Goal: Information Seeking & Learning: Check status

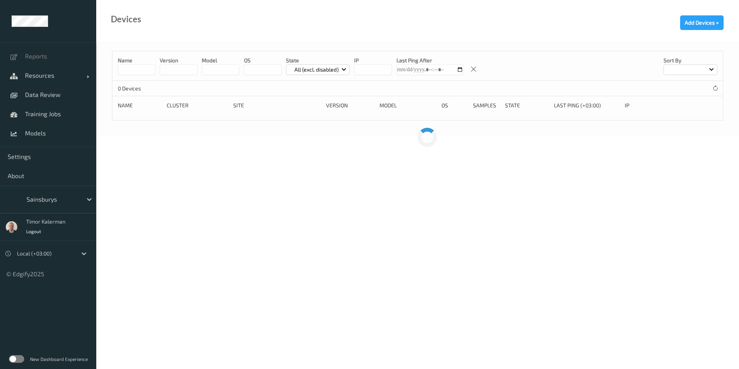
click at [48, 195] on div at bounding box center [53, 199] width 52 height 9
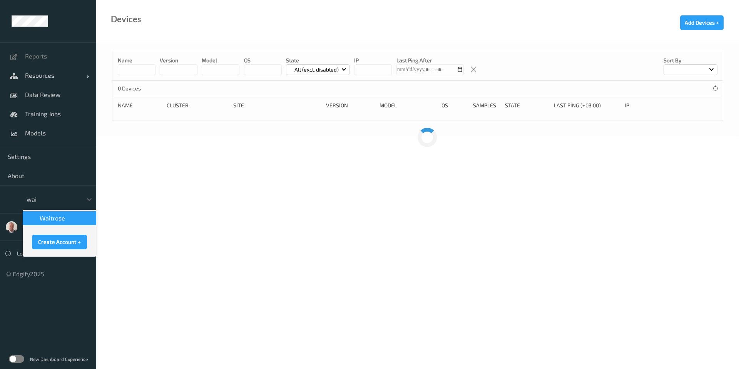
type input "wait"
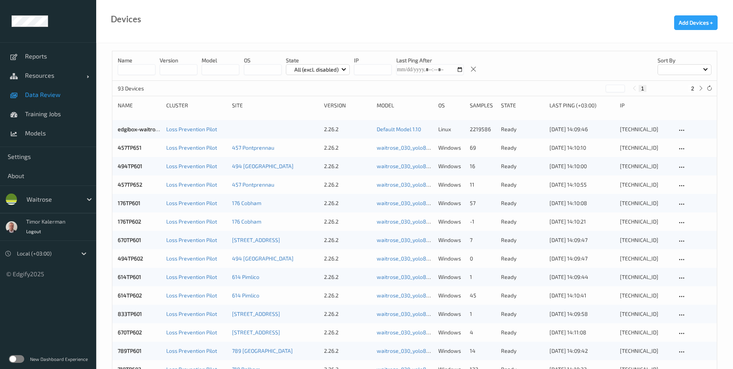
click at [37, 98] on span "Data Review" at bounding box center [56, 95] width 63 height 8
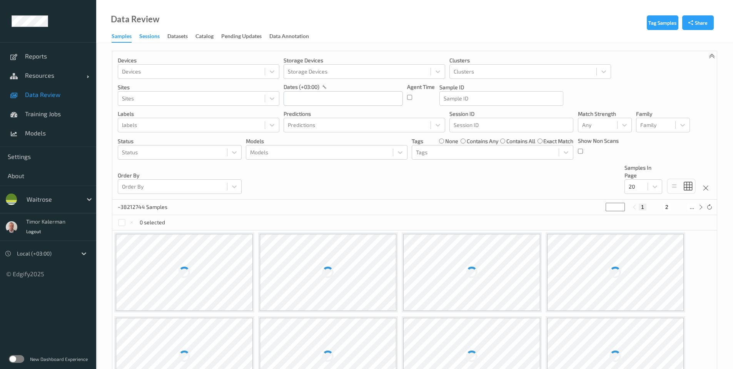
click at [158, 40] on div "Sessions" at bounding box center [149, 37] width 20 height 10
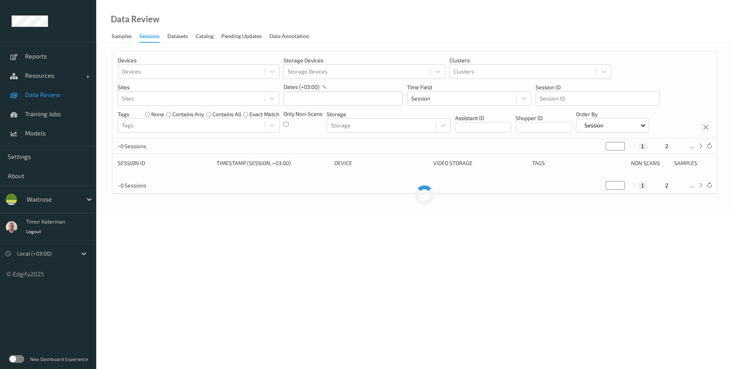
click at [158, 40] on div "Sessions" at bounding box center [149, 37] width 20 height 10
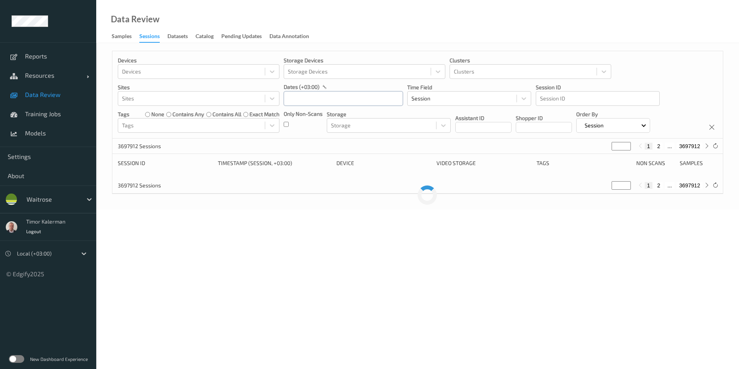
click at [312, 102] on input "text" at bounding box center [343, 98] width 119 height 15
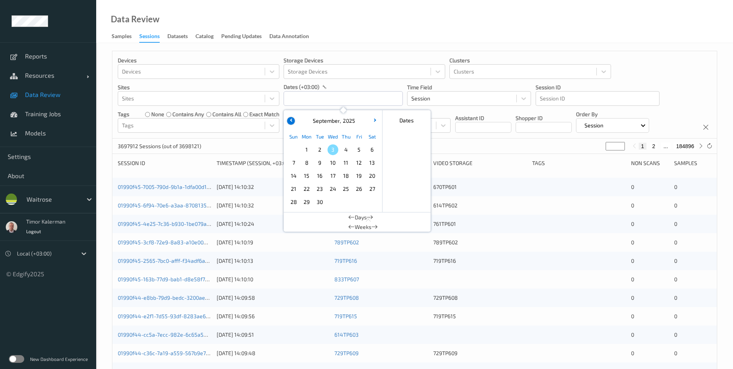
click at [290, 120] on icon "button" at bounding box center [291, 119] width 3 height 3
click at [289, 121] on button "button" at bounding box center [291, 121] width 8 height 8
click at [289, 122] on button "button" at bounding box center [291, 121] width 8 height 8
click at [290, 120] on button "button" at bounding box center [291, 121] width 8 height 8
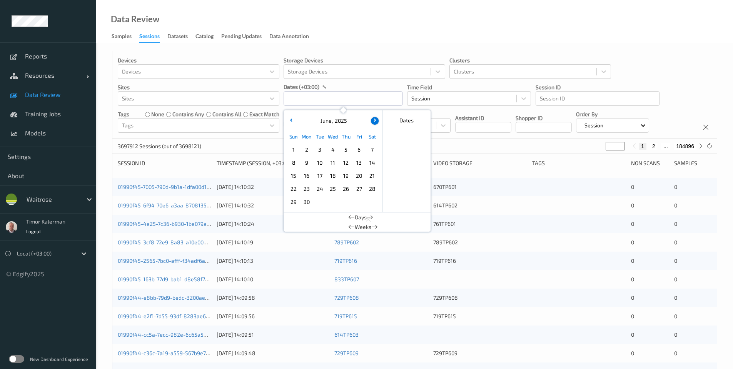
click at [290, 122] on button "button" at bounding box center [291, 121] width 8 height 8
click at [292, 120] on icon "button" at bounding box center [291, 119] width 3 height 3
click at [334, 164] on span "5" at bounding box center [332, 162] width 11 height 11
drag, startPoint x: 330, startPoint y: 160, endPoint x: 420, endPoint y: 135, distance: 92.9
click at [330, 160] on span "5" at bounding box center [332, 162] width 11 height 11
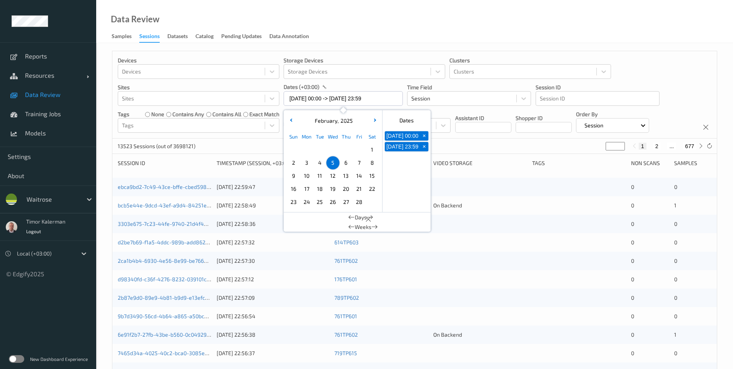
click at [419, 140] on button "05/02/2025 00:00" at bounding box center [402, 135] width 35 height 9
click at [421, 140] on span "+" at bounding box center [424, 136] width 8 height 8
type input "05/02/2025 00:00"
click at [424, 140] on span "+" at bounding box center [424, 136] width 8 height 8
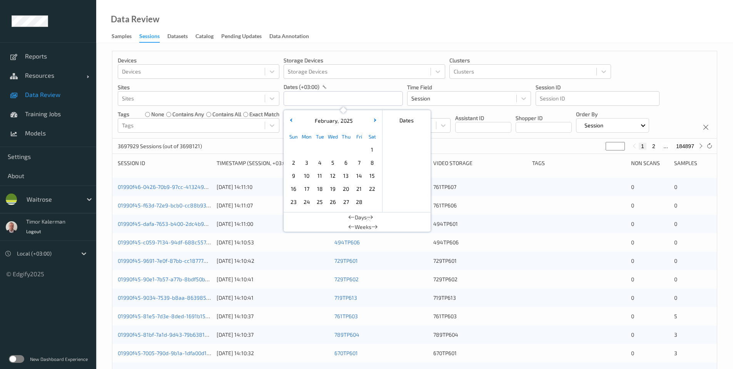
click at [512, 16] on div "Data Review Samples Sessions Datasets Catalog Pending Updates Data Annotation" at bounding box center [414, 21] width 637 height 43
click at [67, 257] on div at bounding box center [45, 253] width 56 height 9
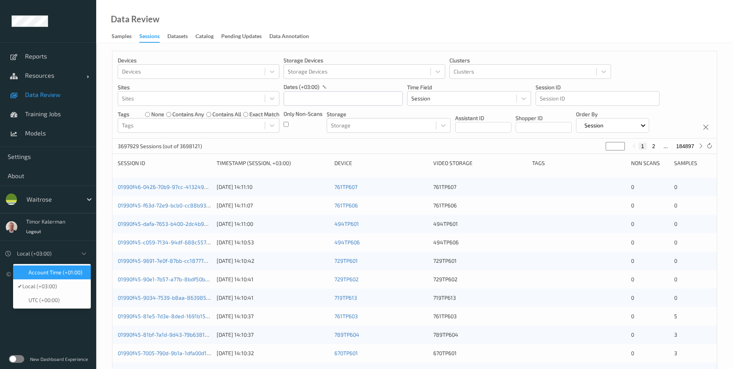
click at [63, 272] on span "Account Time (+01:00)" at bounding box center [55, 273] width 54 height 8
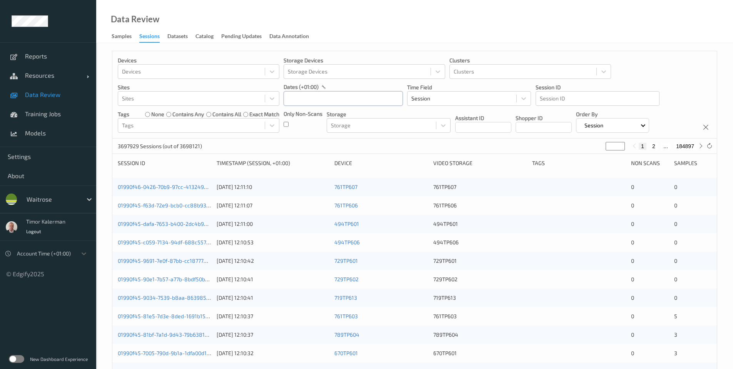
click at [313, 101] on input "text" at bounding box center [343, 98] width 119 height 15
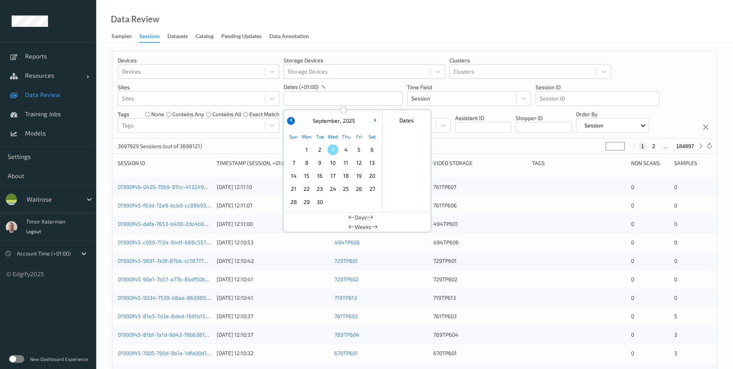
click at [293, 119] on button "button" at bounding box center [291, 121] width 8 height 8
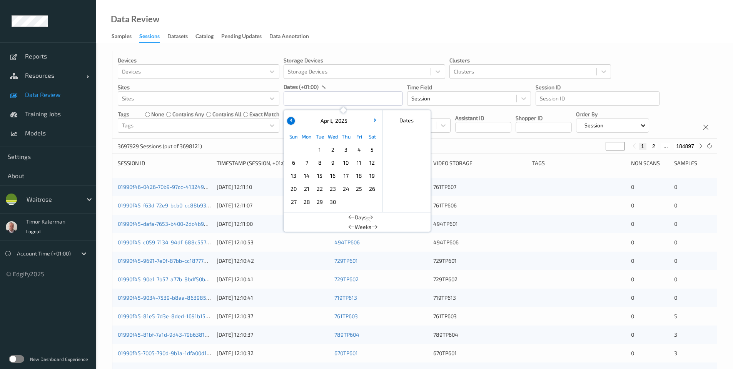
click at [293, 119] on button "button" at bounding box center [291, 121] width 8 height 8
click at [330, 162] on span "5" at bounding box center [332, 162] width 11 height 11
click at [374, 120] on icon "button" at bounding box center [373, 119] width 3 height 3
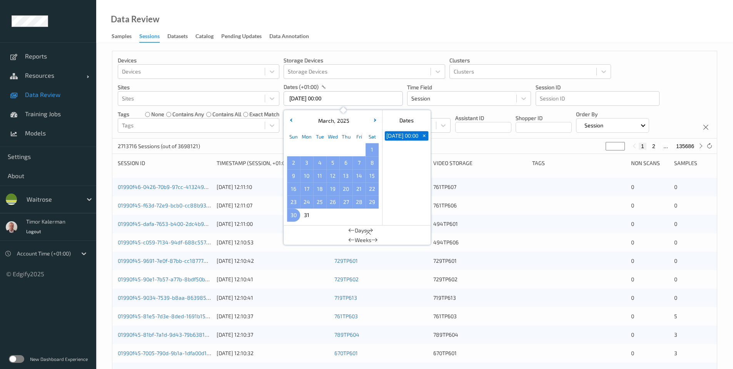
click at [295, 216] on span "30" at bounding box center [293, 215] width 11 height 11
type input "05/02/2025 00:00 -> 30/03/2025 23:59"
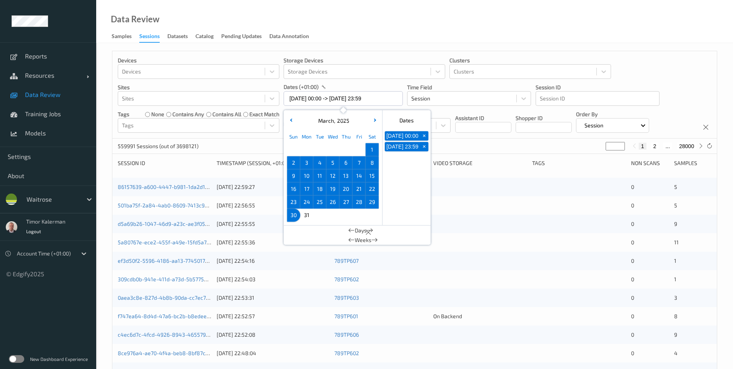
click at [472, 10] on div "Data Review Samples Sessions Datasets Catalog Pending Updates Data Annotation" at bounding box center [414, 21] width 637 height 43
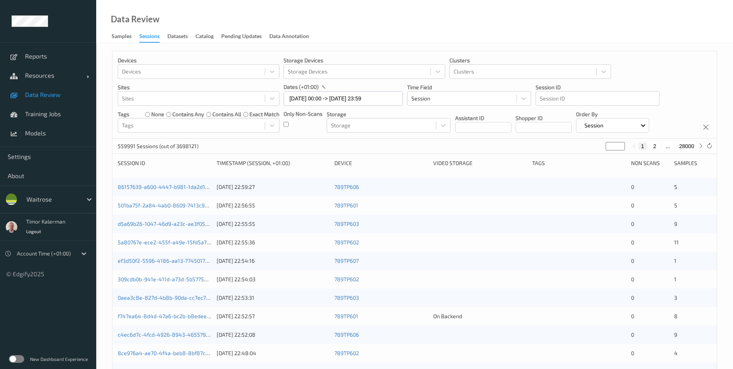
click at [25, 358] on div "New Dashboard Experience" at bounding box center [48, 359] width 96 height 20
click at [24, 358] on label at bounding box center [16, 359] width 15 height 8
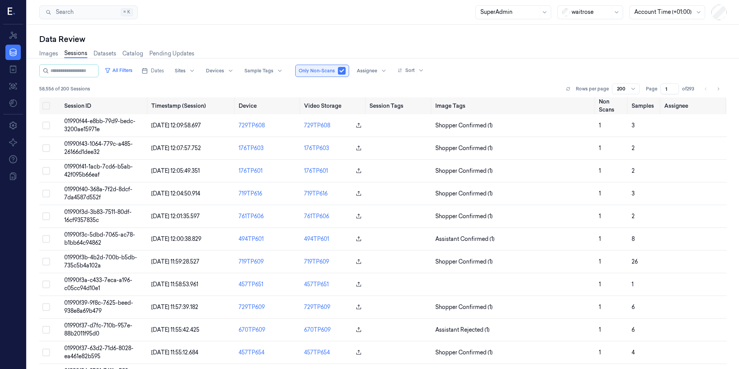
click at [345, 72] on button "button" at bounding box center [342, 71] width 8 height 8
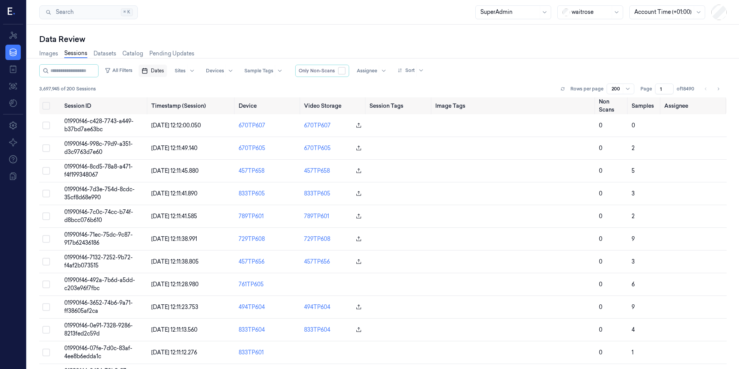
click at [147, 72] on rect "button" at bounding box center [144, 71] width 5 height 5
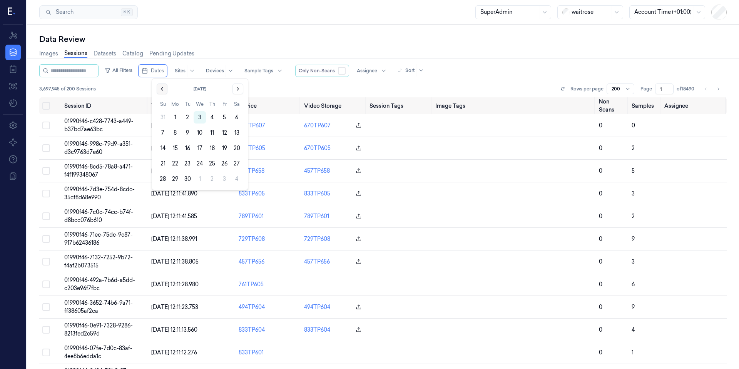
click at [163, 90] on icon "Go to the Previous Month" at bounding box center [162, 89] width 6 height 6
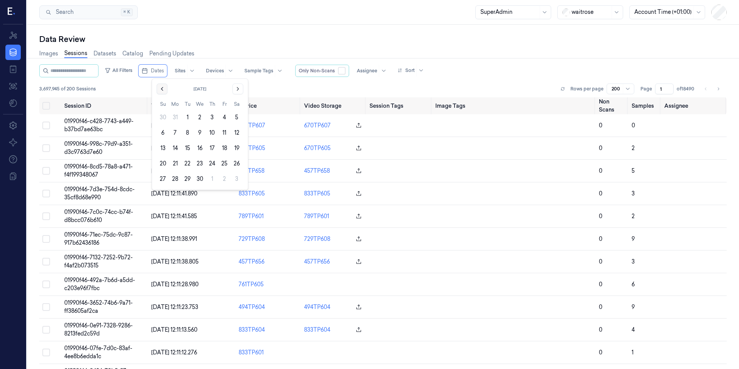
click at [163, 90] on icon "Go to the Previous Month" at bounding box center [162, 89] width 6 height 6
click at [162, 90] on icon "Go to the Previous Month" at bounding box center [162, 89] width 6 height 6
click at [198, 134] on button "5" at bounding box center [199, 133] width 12 height 12
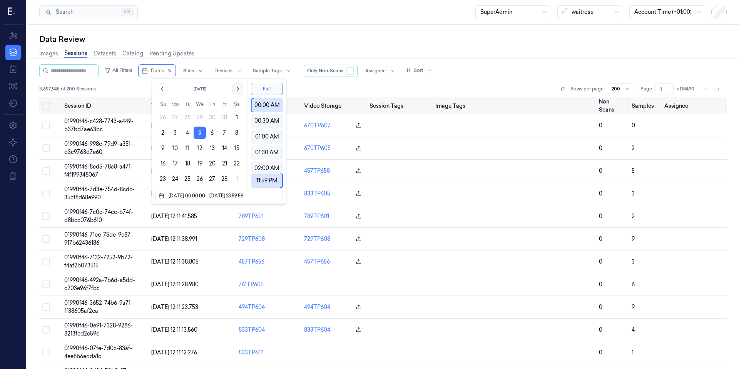
click at [238, 91] on icon "Go to the Next Month" at bounding box center [238, 89] width 6 height 6
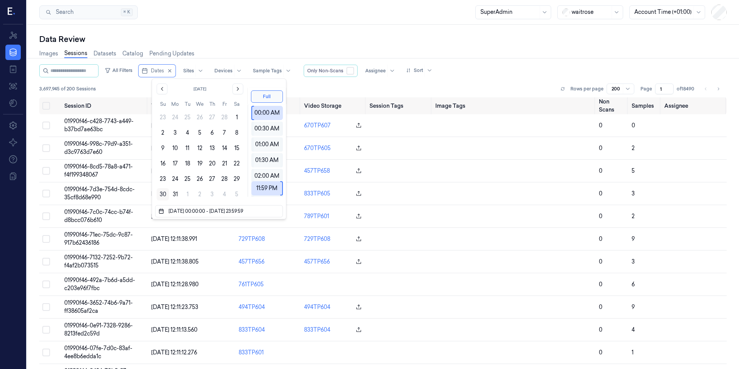
click at [163, 195] on button "30" at bounding box center [163, 194] width 12 height 12
type input "[DATE] 00:00:00 - [DATE] 23:59:59"
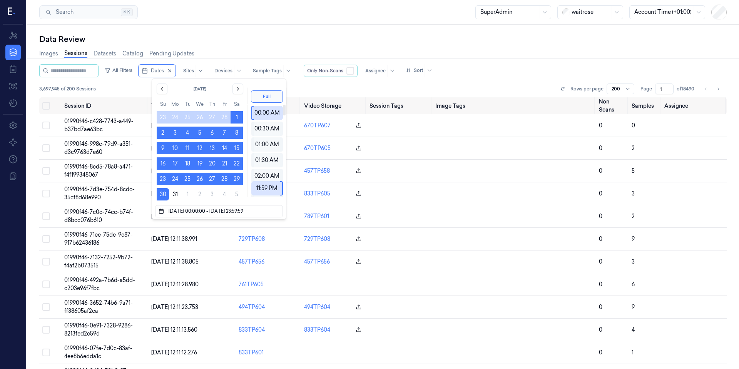
click at [291, 39] on div "Data Review" at bounding box center [382, 39] width 687 height 11
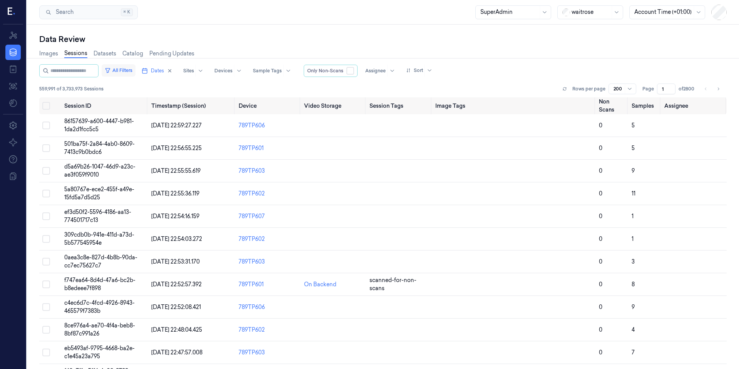
click at [131, 70] on button "All Filters" at bounding box center [119, 70] width 34 height 12
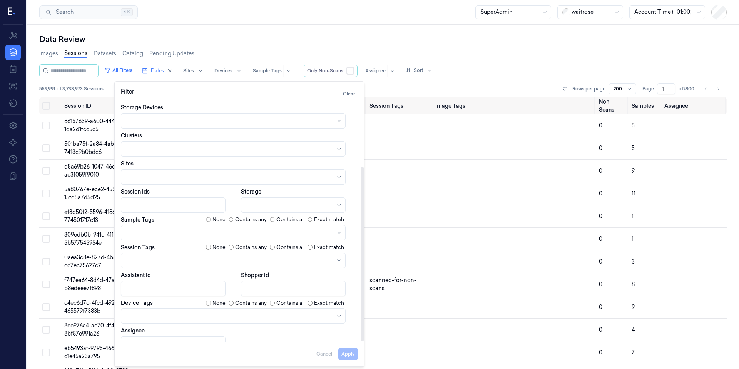
scroll to position [92, 0]
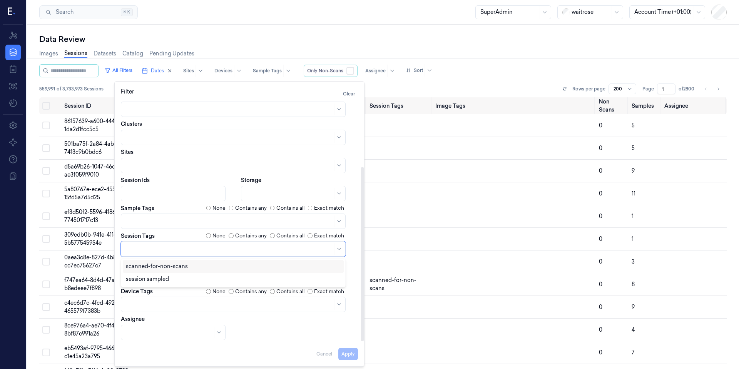
click at [205, 255] on div at bounding box center [233, 248] width 225 height 15
click at [169, 268] on div "scanned-for-non-scans" at bounding box center [157, 266] width 62 height 8
click at [348, 337] on div "Dates [DATE] 00:00:00 - [DATE] 23:59:59 Time Field Session Only Non-Scans Devic…" at bounding box center [239, 174] width 237 height 332
click at [349, 355] on button "Apply" at bounding box center [348, 354] width 20 height 12
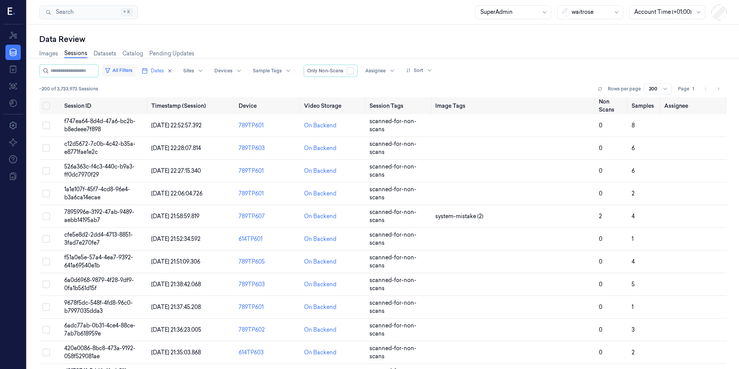
click at [132, 70] on button "All Filters" at bounding box center [119, 70] width 34 height 12
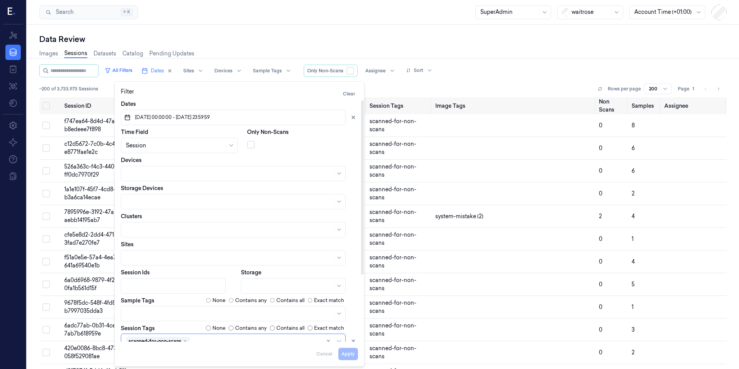
click at [163, 252] on div at bounding box center [229, 257] width 207 height 11
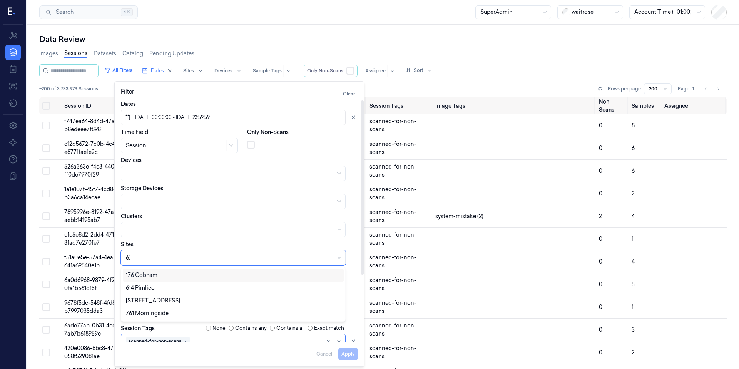
type input "670"
click at [155, 276] on div "[STREET_ADDRESS]" at bounding box center [153, 275] width 54 height 8
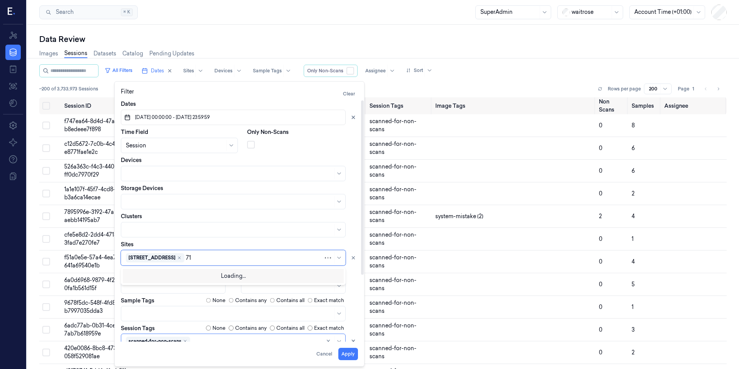
type input "719"
click at [174, 272] on div "719 Balham" at bounding box center [233, 275] width 215 height 8
type input "176"
click at [157, 277] on div "176 Cobham" at bounding box center [142, 275] width 32 height 8
type input "494"
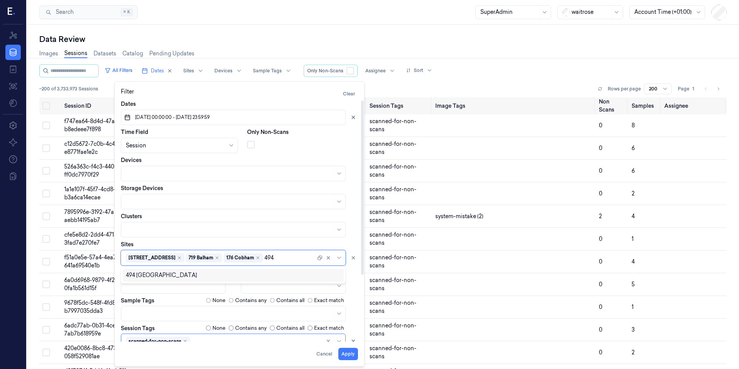
click at [164, 276] on div "494 [GEOGRAPHIC_DATA]" at bounding box center [161, 275] width 71 height 8
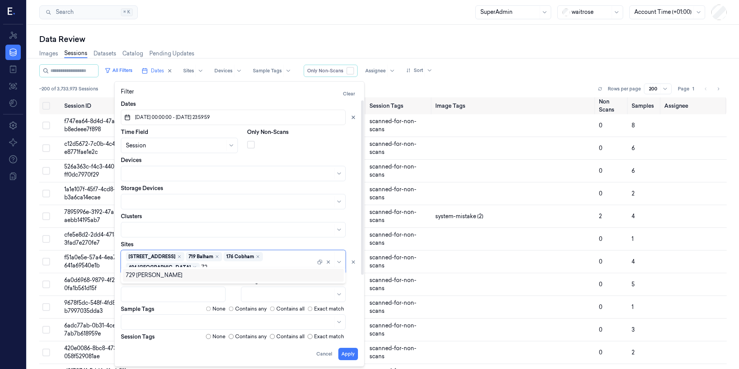
type input "729"
click at [154, 276] on div "729 [PERSON_NAME]" at bounding box center [233, 275] width 215 height 8
type input "614"
click at [182, 279] on div "614 Pimlico" at bounding box center [233, 283] width 221 height 13
type input "457"
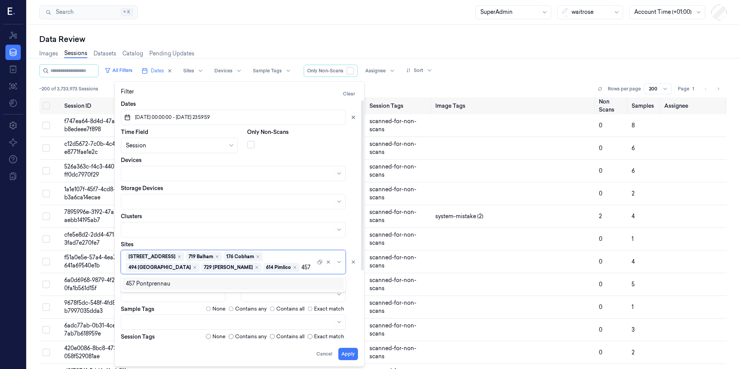
click at [166, 282] on div "457 Pontprennau" at bounding box center [148, 284] width 44 height 8
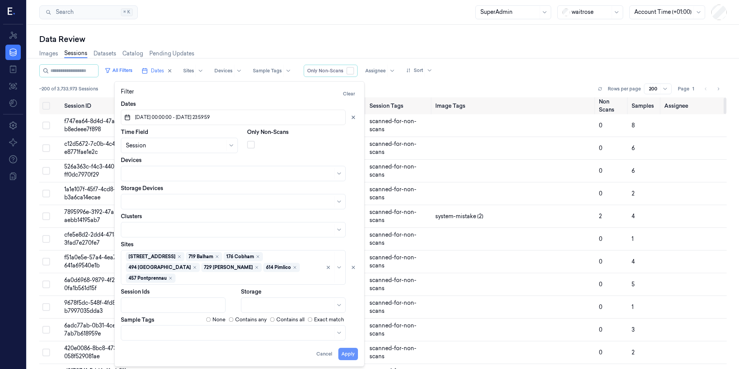
click at [353, 355] on button "Apply" at bounding box center [348, 354] width 20 height 12
click at [350, 355] on div "Apply Cancel" at bounding box center [239, 351] width 237 height 18
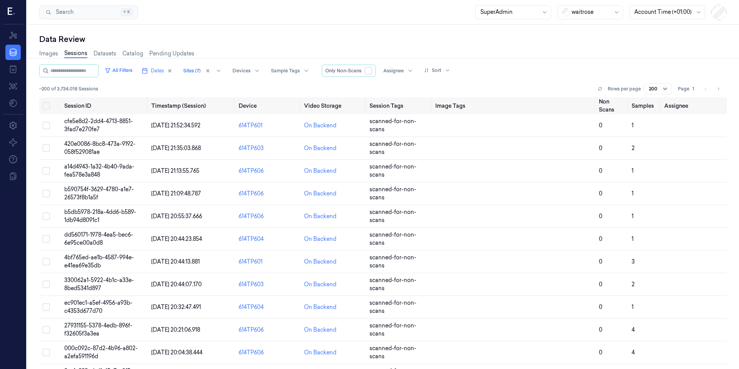
click at [668, 88] on icon at bounding box center [665, 89] width 6 height 6
click at [673, 74] on div "All Filters Dates Sites (7) Devices Sample Tags Only Non-Scans Assignee Sort" at bounding box center [382, 70] width 687 height 13
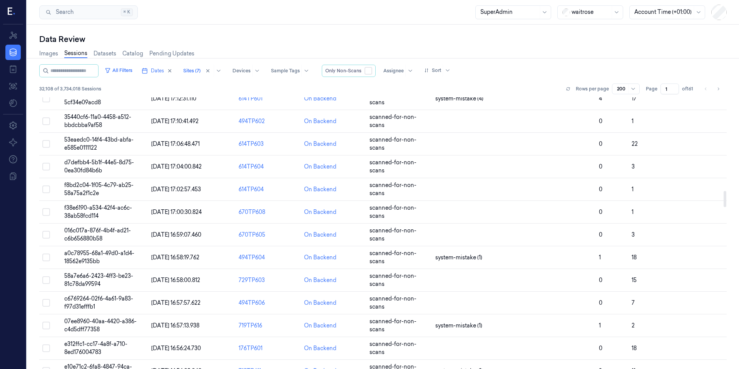
scroll to position [1569, 0]
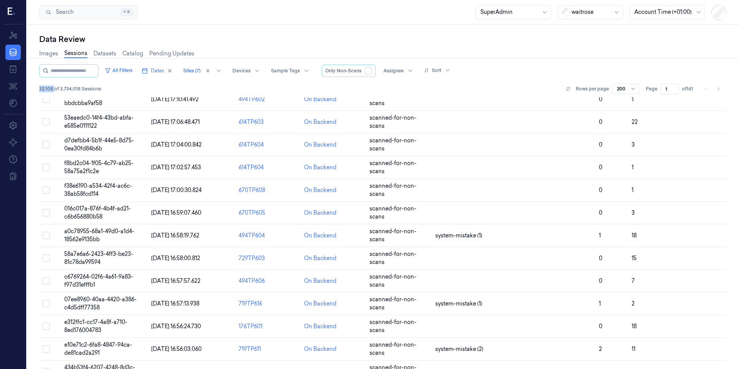
drag, startPoint x: 54, startPoint y: 88, endPoint x: 39, endPoint y: 87, distance: 15.0
click at [39, 87] on div "Data Review Images Sessions Datasets Catalog Pending Updates All Filters Dates …" at bounding box center [383, 197] width 712 height 344
click at [134, 68] on button "All Filters" at bounding box center [119, 70] width 34 height 12
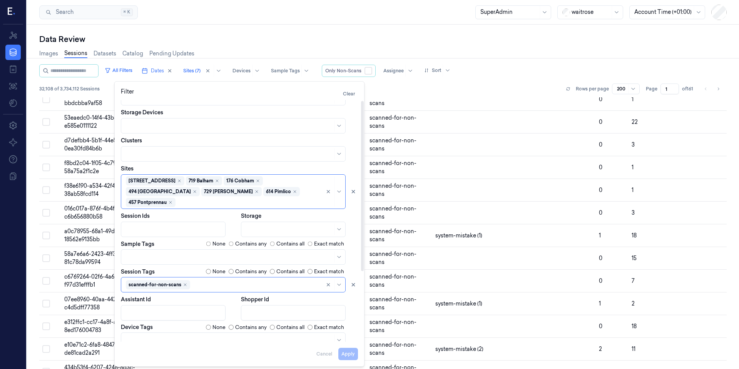
scroll to position [101, 0]
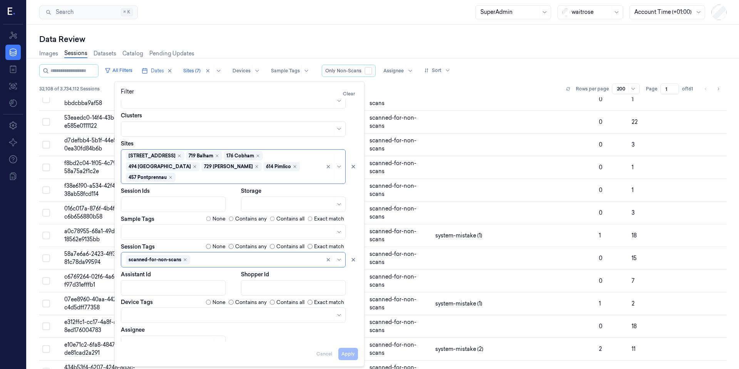
click at [241, 39] on div "Data Review" at bounding box center [382, 39] width 687 height 11
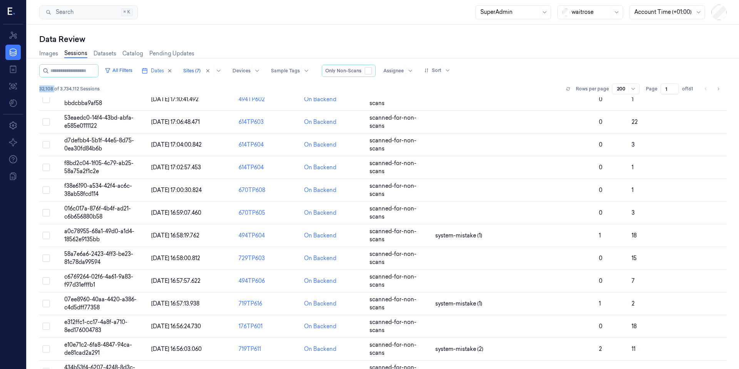
drag, startPoint x: 55, startPoint y: 90, endPoint x: 40, endPoint y: 90, distance: 15.0
click at [40, 90] on span "32,108 of 3,734,112 Sessions" at bounding box center [69, 88] width 60 height 7
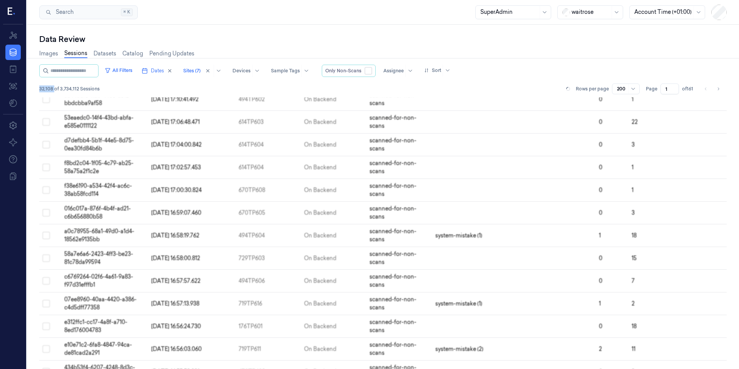
click at [50, 88] on span "32,108 of 3,734,112 Sessions" at bounding box center [69, 88] width 60 height 7
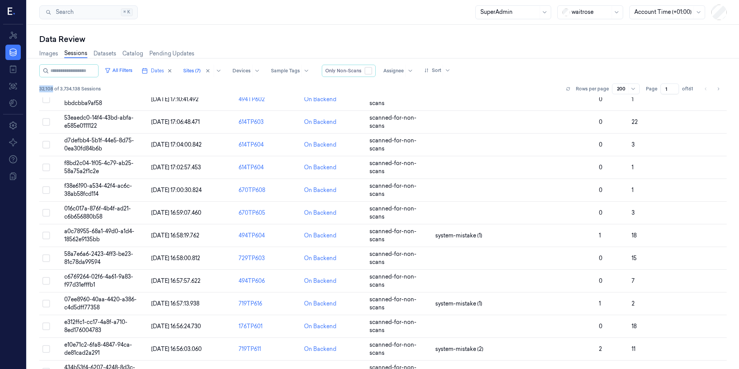
drag, startPoint x: 53, startPoint y: 90, endPoint x: 40, endPoint y: 90, distance: 12.7
click at [40, 90] on span "32,108 of 3,734,138 Sessions" at bounding box center [70, 88] width 62 height 7
click at [50, 87] on span "32,108 of 3,734,159 Sessions" at bounding box center [70, 88] width 62 height 7
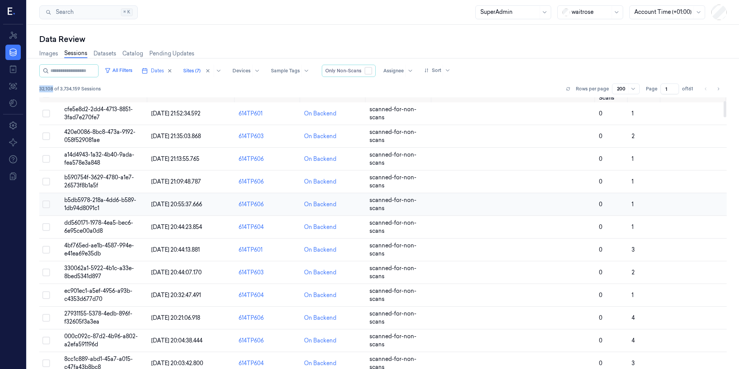
scroll to position [0, 0]
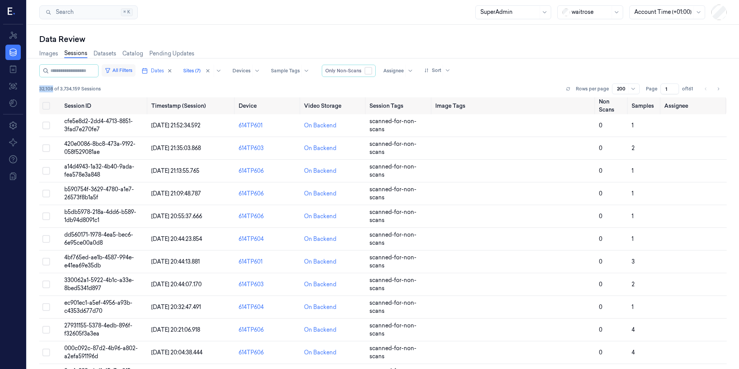
click at [132, 72] on button "All Filters" at bounding box center [119, 70] width 34 height 12
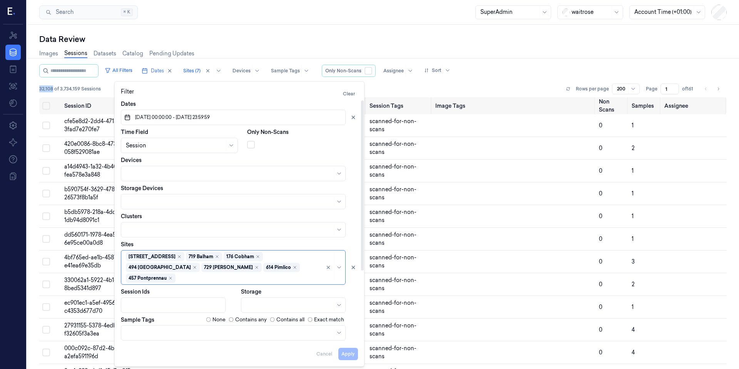
click at [169, 118] on span "[DATE] 00:00:00 - [DATE] 23:59:59" at bounding box center [171, 117] width 76 height 7
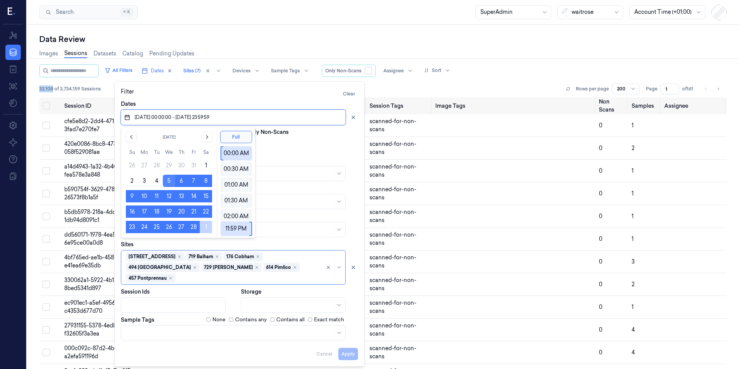
click at [171, 179] on button "5" at bounding box center [169, 181] width 12 height 12
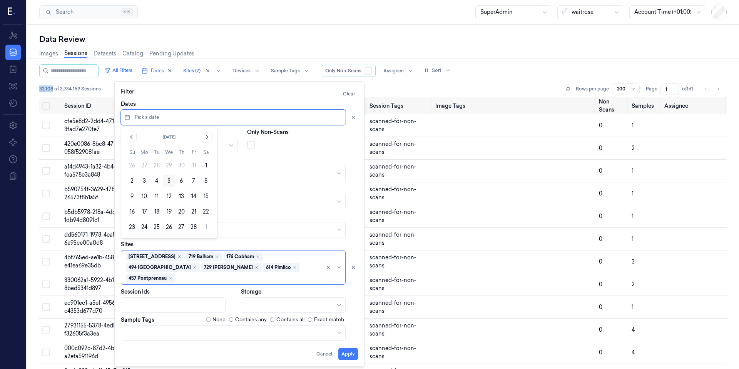
click at [168, 183] on button "5" at bounding box center [169, 181] width 12 height 12
type input "[DATE] 00:00:00 - [DATE] 23:59:59"
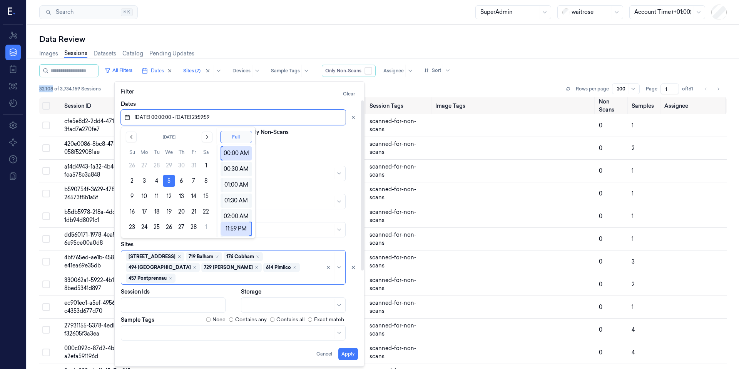
click at [310, 145] on div at bounding box center [302, 143] width 111 height 11
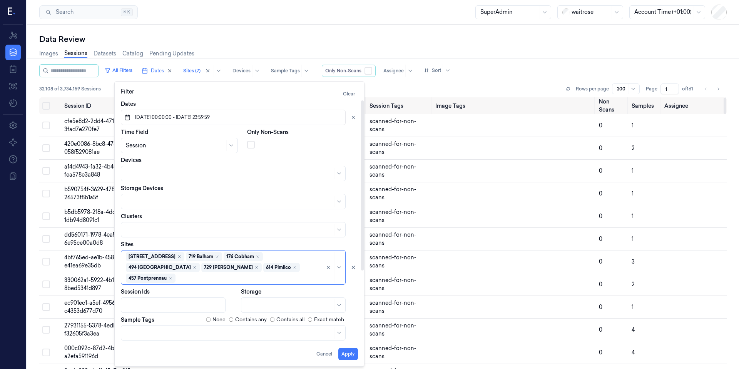
click at [351, 352] on button "Apply" at bounding box center [348, 354] width 20 height 12
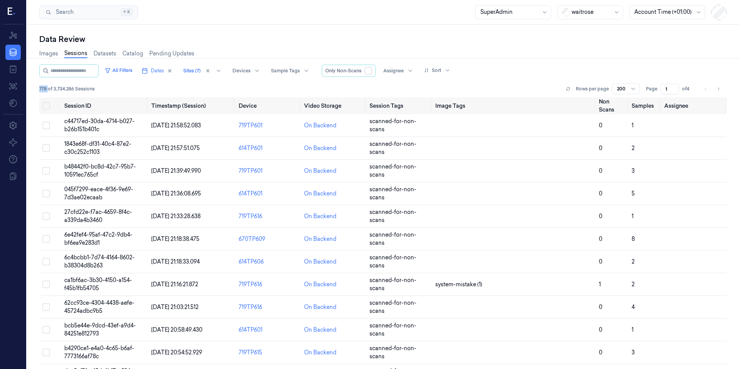
drag, startPoint x: 49, startPoint y: 89, endPoint x: 39, endPoint y: 88, distance: 10.0
click at [39, 88] on span "778 of 3,734,286 Sessions" at bounding box center [66, 88] width 55 height 7
click at [372, 70] on button "button" at bounding box center [368, 71] width 8 height 8
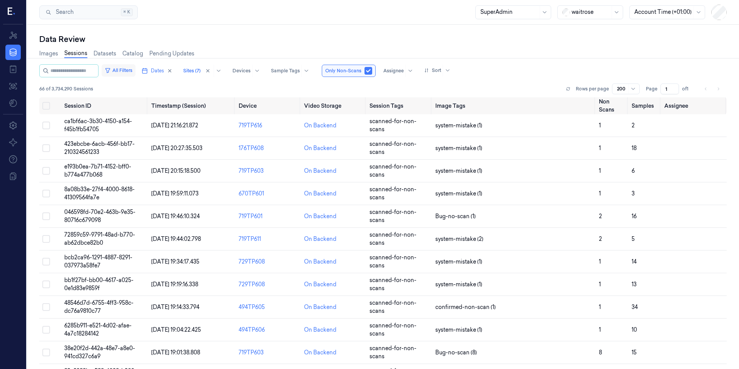
click at [135, 71] on button "All Filters" at bounding box center [119, 70] width 34 height 12
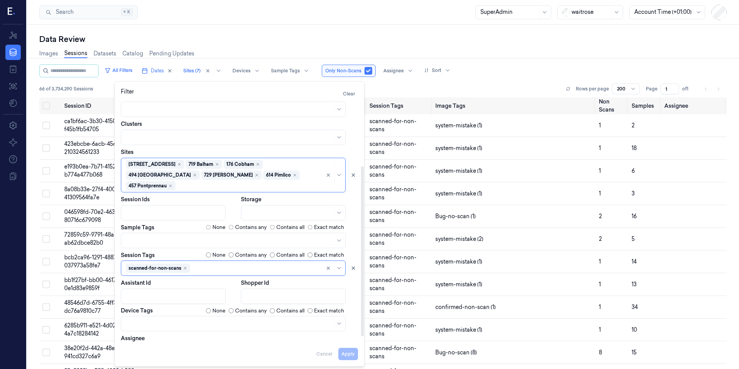
scroll to position [101, 0]
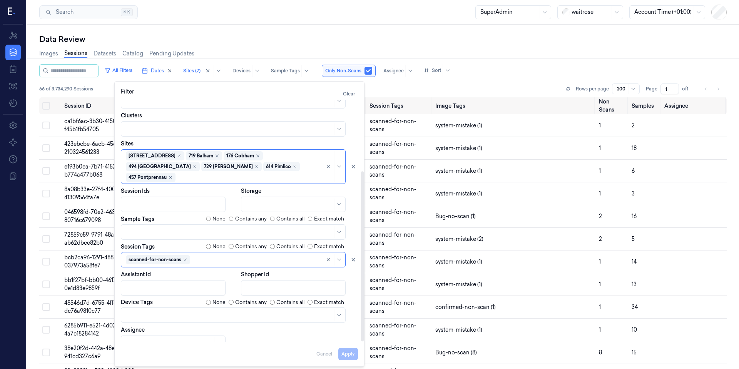
click at [156, 228] on div at bounding box center [229, 232] width 207 height 8
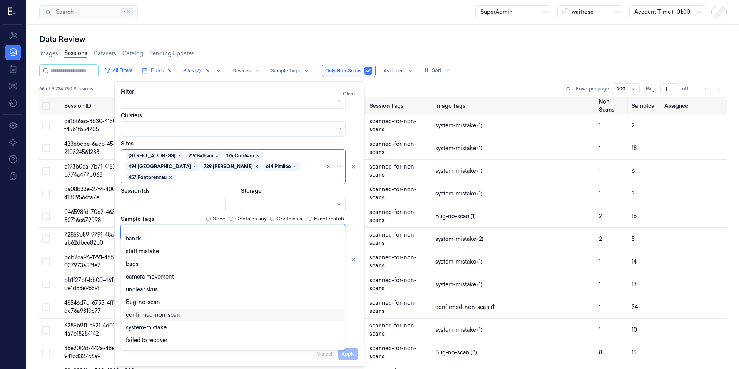
click at [177, 316] on div "confirmed-non-scan" at bounding box center [153, 315] width 54 height 8
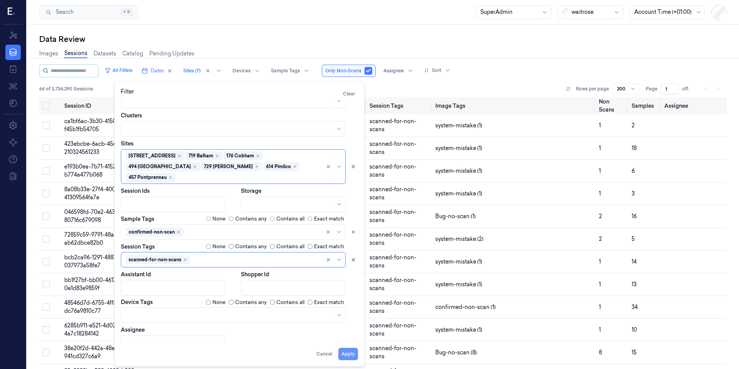
click at [344, 354] on button "Apply" at bounding box center [348, 354] width 20 height 12
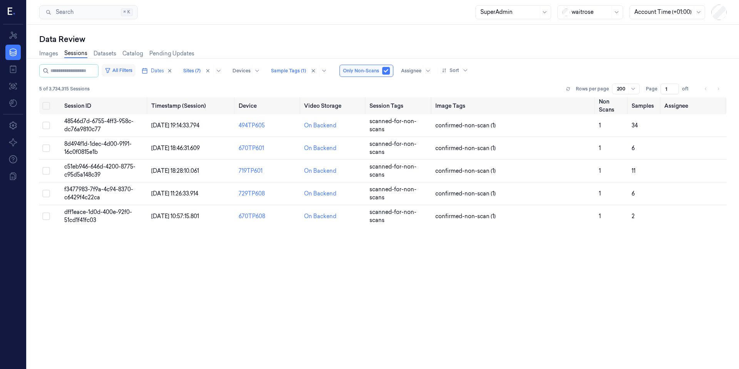
click at [135, 70] on button "All Filters" at bounding box center [119, 70] width 34 height 12
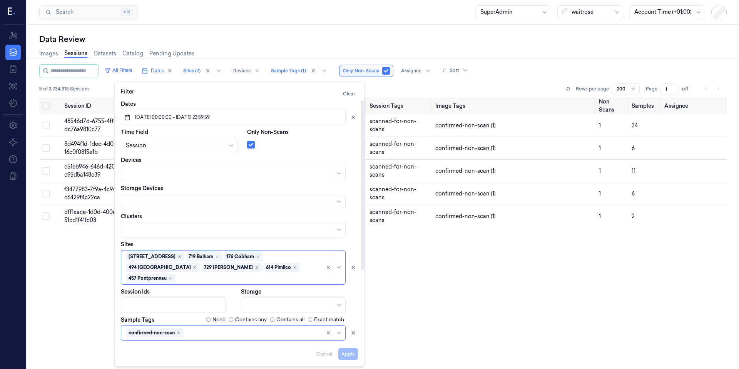
click at [209, 118] on span "[DATE] 00:00:00 - [DATE] 23:59:59" at bounding box center [171, 117] width 76 height 7
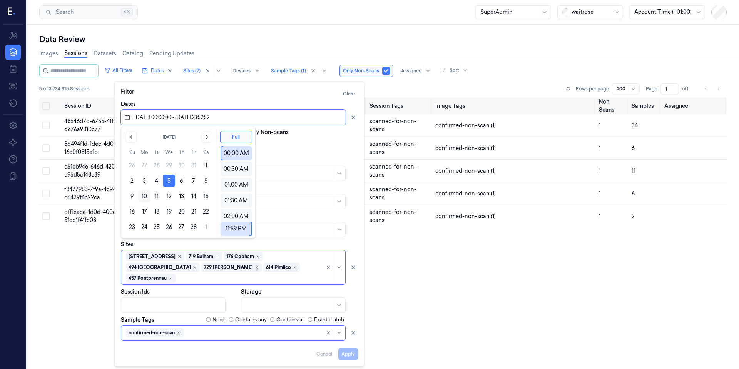
click at [147, 198] on button "10" at bounding box center [144, 196] width 12 height 12
type input "[DATE] 00:00:00 - [DATE] 23:59:59"
click at [353, 357] on button "Apply" at bounding box center [348, 354] width 20 height 12
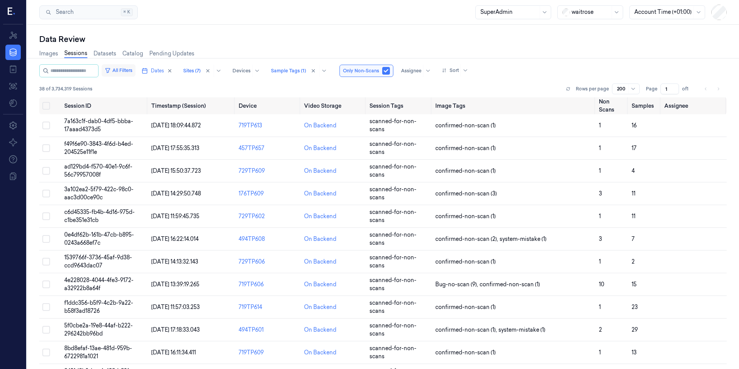
click at [135, 72] on button "All Filters" at bounding box center [119, 70] width 34 height 12
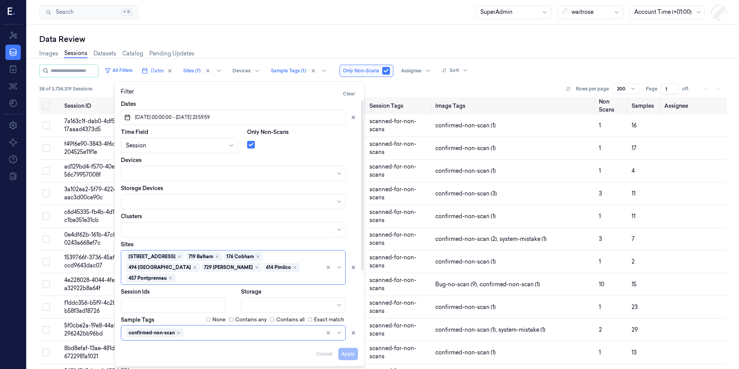
click at [302, 25] on div "Data Review Images Sessions Datasets Catalog Pending Updates All Filters Dates …" at bounding box center [383, 197] width 712 height 344
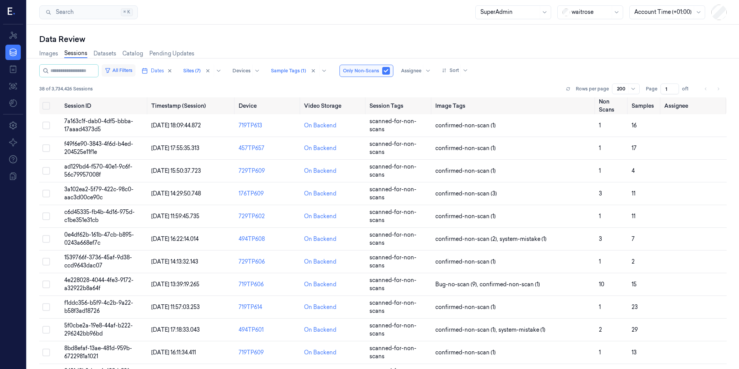
click at [135, 70] on button "All Filters" at bounding box center [119, 70] width 34 height 12
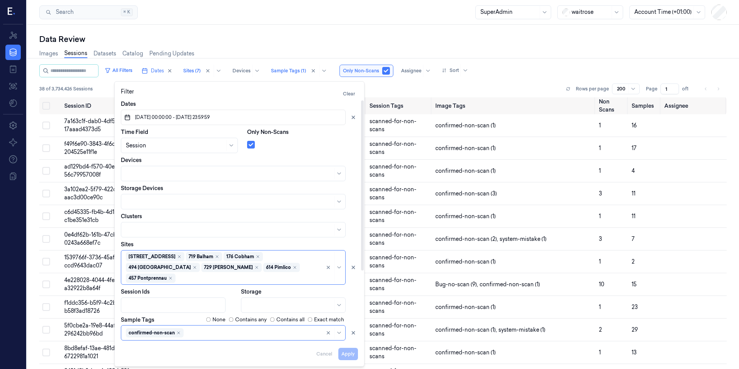
click at [155, 120] on span "[DATE] 00:00:00 - [DATE] 23:59:59" at bounding box center [171, 117] width 76 height 7
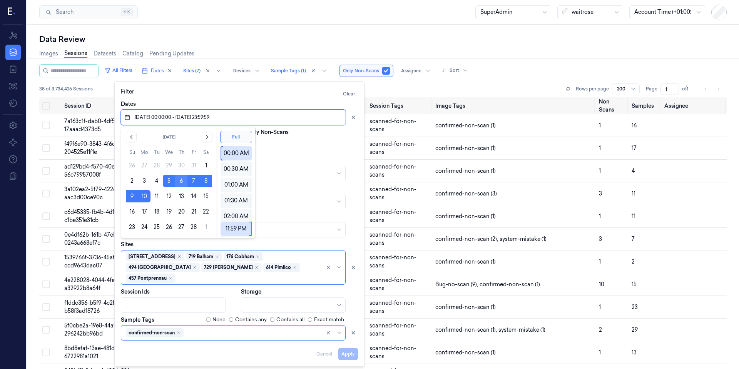
click at [179, 182] on button "6" at bounding box center [181, 181] width 12 height 12
type input "[DATE] 00:00:00 - [DATE] 23:59:59"
click at [346, 352] on button "Apply" at bounding box center [348, 354] width 20 height 12
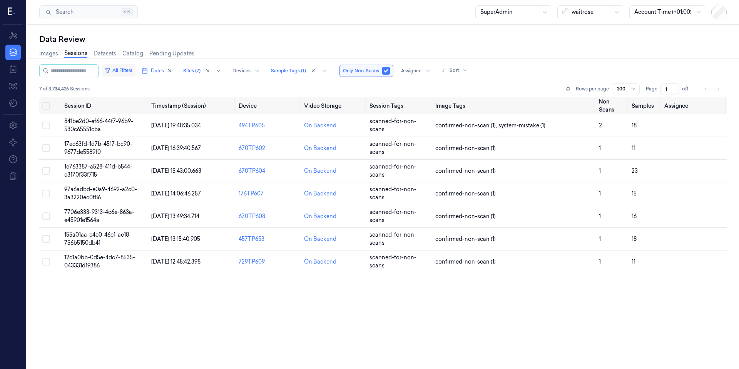
click at [135, 73] on button "All Filters" at bounding box center [119, 70] width 34 height 12
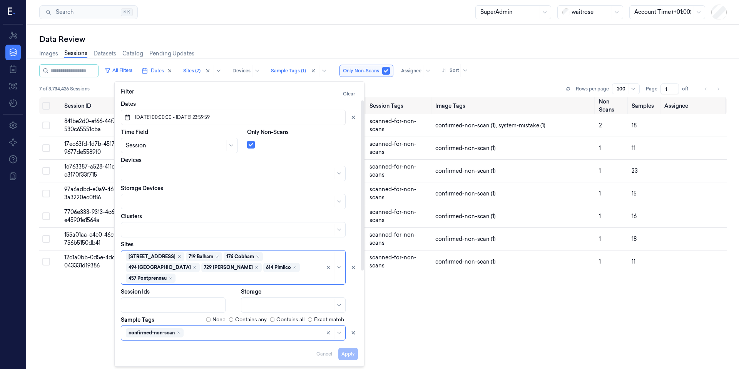
click at [162, 117] on span "[DATE] 00:00:00 - [DATE] 23:59:59" at bounding box center [171, 117] width 76 height 7
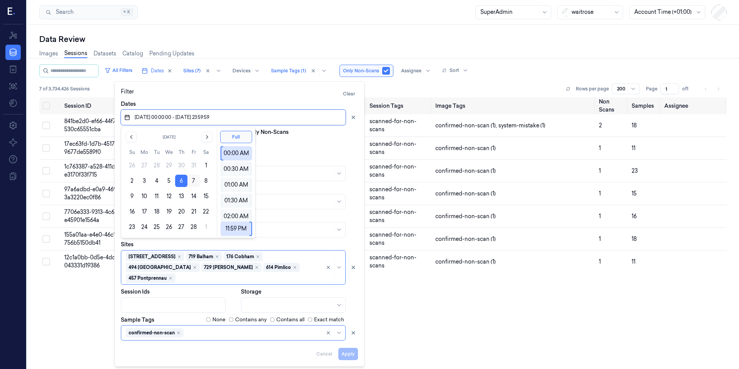
click at [194, 183] on button "7" at bounding box center [193, 181] width 12 height 12
type input "[DATE] 00:00:00 - [DATE] 23:59:59"
click at [354, 356] on button "Apply" at bounding box center [348, 354] width 20 height 12
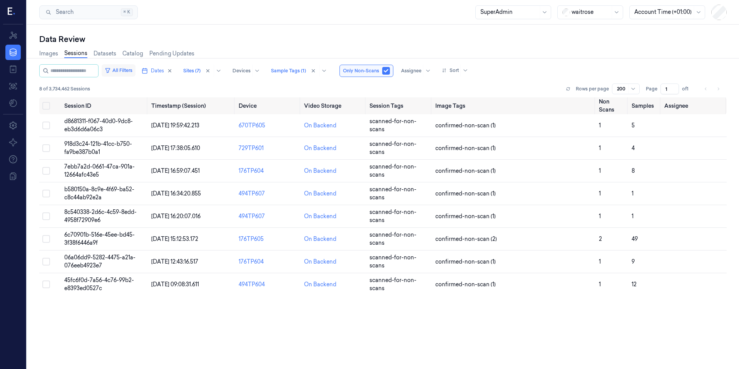
click at [133, 70] on button "All Filters" at bounding box center [119, 70] width 34 height 12
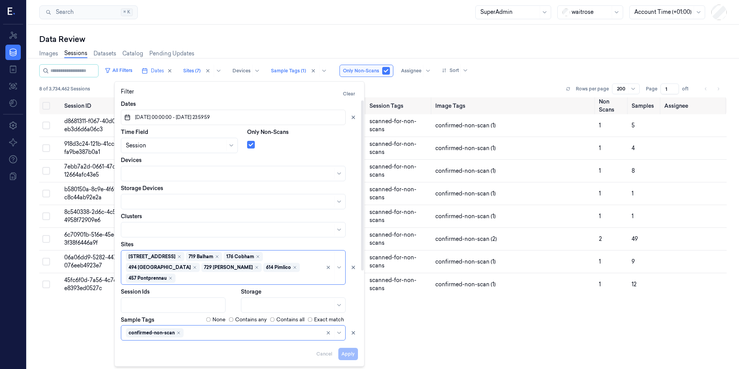
click at [200, 119] on span "[DATE] 00:00:00 - [DATE] 23:59:59" at bounding box center [171, 117] width 76 height 7
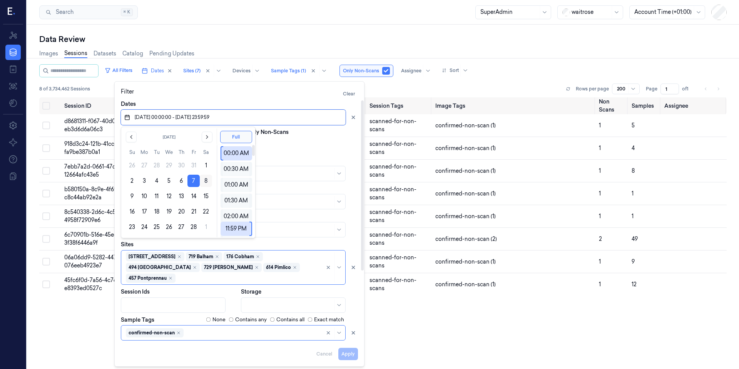
click at [205, 179] on button "8" at bounding box center [206, 181] width 12 height 12
type input "[DATE] 00:00:00 - [DATE] 23:59:59"
click at [349, 357] on button "Apply" at bounding box center [348, 354] width 20 height 12
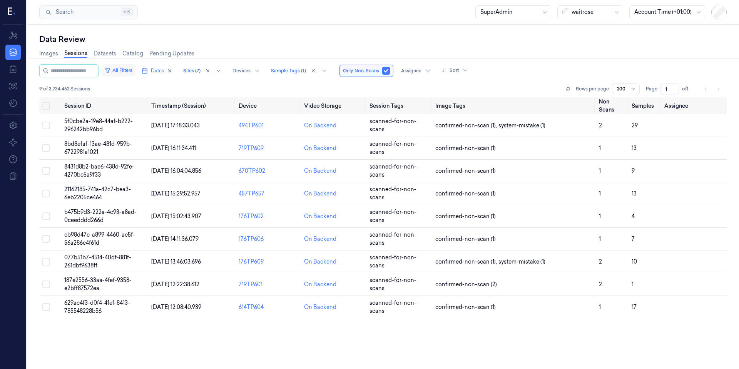
click at [135, 69] on button "All Filters" at bounding box center [119, 70] width 34 height 12
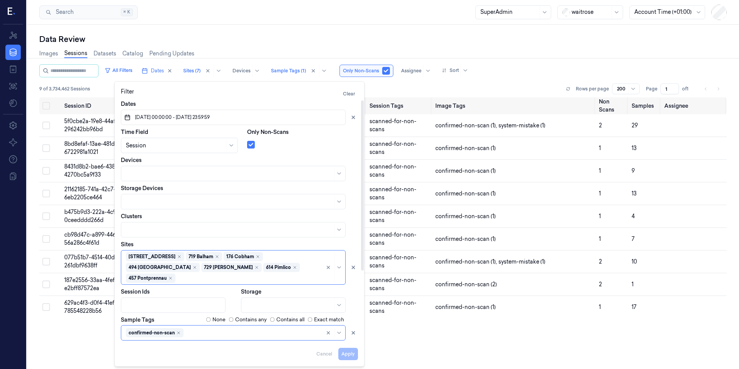
click at [189, 119] on span "[DATE] 00:00:00 - [DATE] 23:59:59" at bounding box center [171, 117] width 76 height 7
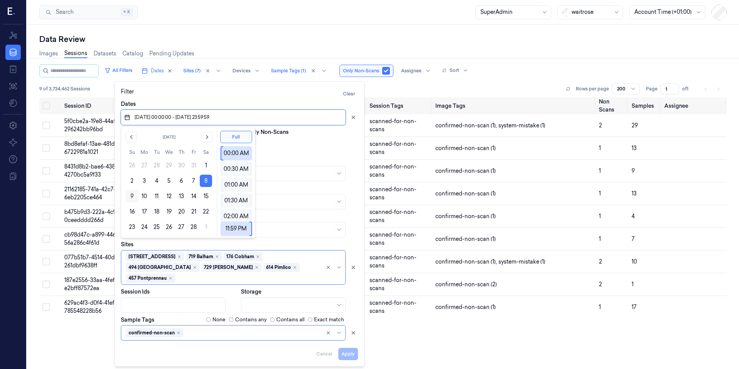
click at [132, 196] on button "9" at bounding box center [132, 196] width 12 height 12
type input "[DATE] 00:00:00 - [DATE] 23:59:59"
click at [347, 357] on button "Apply" at bounding box center [348, 354] width 20 height 12
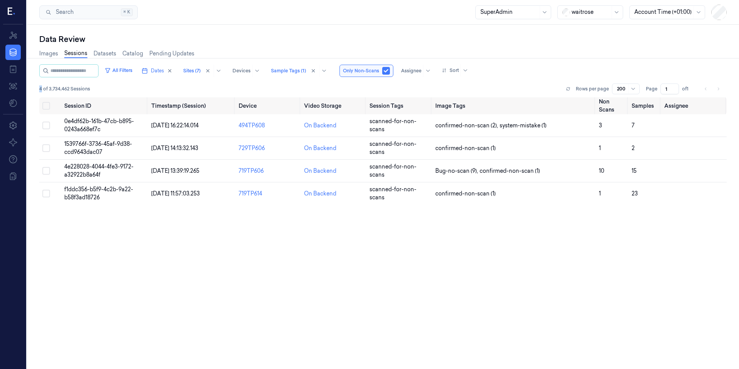
click at [40, 90] on span "4 of 3,734,462 Sessions" at bounding box center [64, 88] width 51 height 7
click at [105, 168] on span "4e228028-4044-4fe3-9172-a32922b8a64f" at bounding box center [98, 170] width 69 height 15
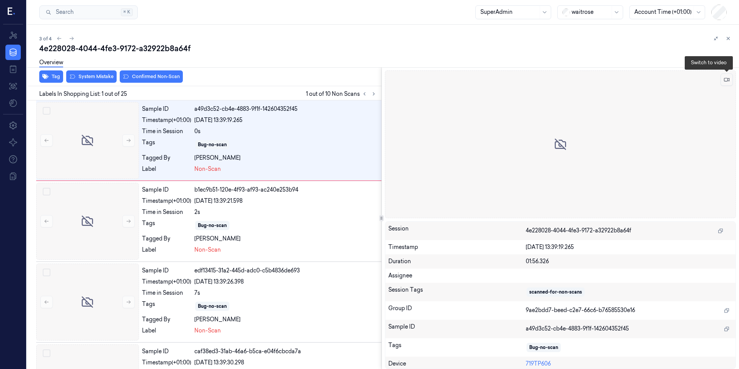
click at [727, 80] on icon at bounding box center [726, 79] width 5 height 5
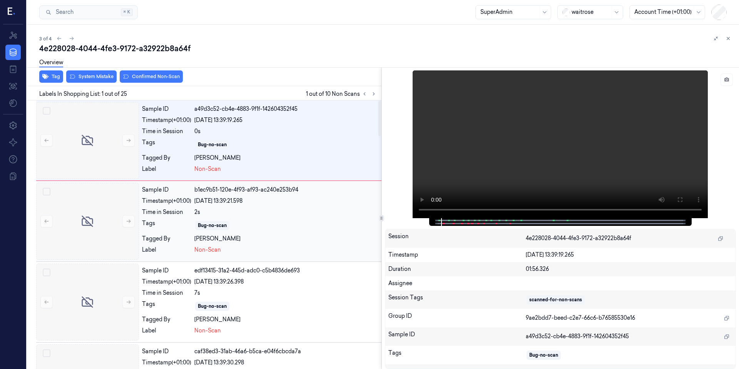
click at [281, 232] on div "Sample ID b1ec9b51-120e-4f93-af93-ac240e253b94 Timestamp (+01:00) [DATE] 13:39:…" at bounding box center [260, 221] width 242 height 77
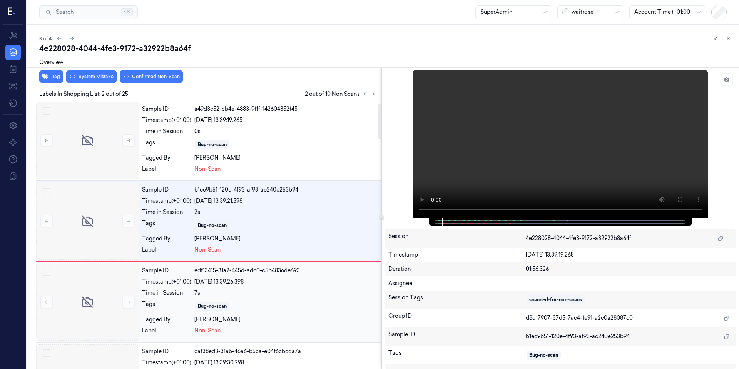
scroll to position [92, 0]
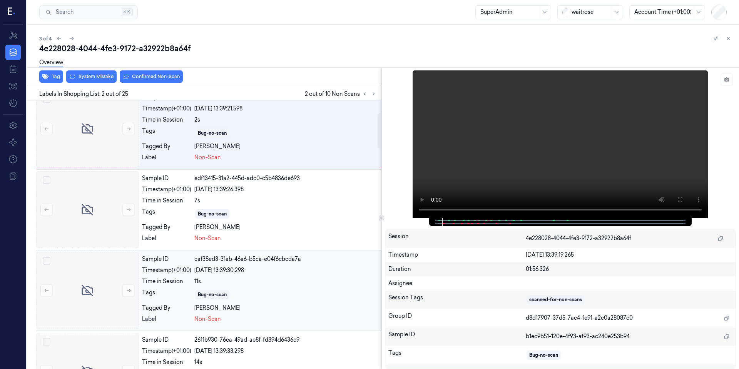
drag, startPoint x: 297, startPoint y: 230, endPoint x: 301, endPoint y: 271, distance: 41.4
click at [297, 229] on div "[PERSON_NAME]" at bounding box center [286, 227] width 184 height 8
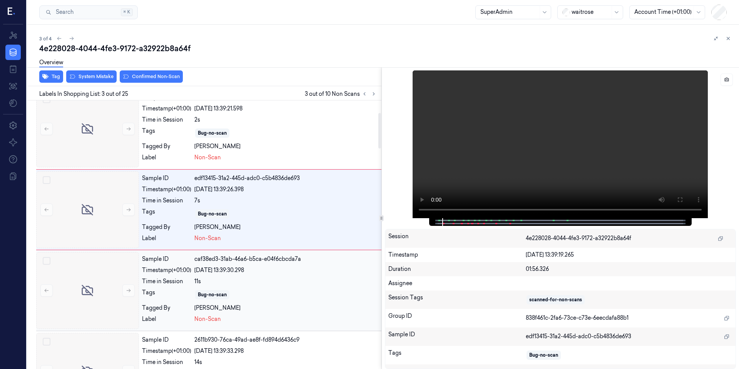
click at [299, 275] on div "Sample ID caf38ed3-31ab-46a6-b5ca-e04f6cbcda7a Timestamp (+01:00) [DATE] 13:39:…" at bounding box center [208, 290] width 345 height 81
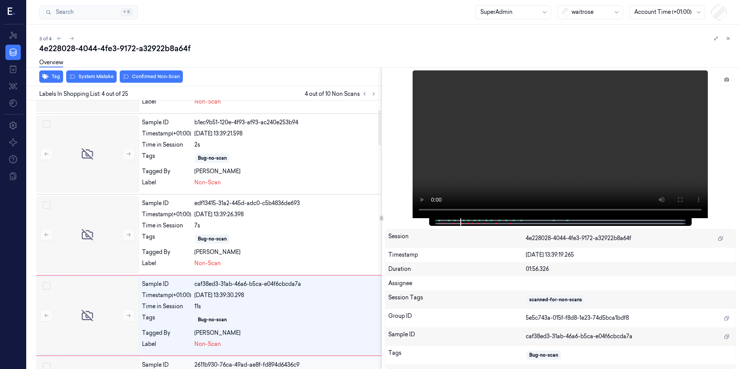
scroll to position [148, 0]
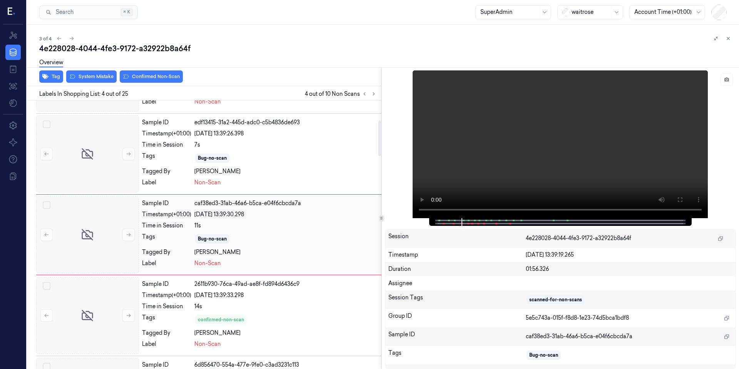
click at [289, 247] on div "Sample ID caf38ed3-31ab-46a6-b5ca-e04f6cbcda7a Timestamp (+01:00) [DATE] 13:39:…" at bounding box center [260, 234] width 242 height 77
click at [300, 303] on div "14s" at bounding box center [286, 306] width 184 height 8
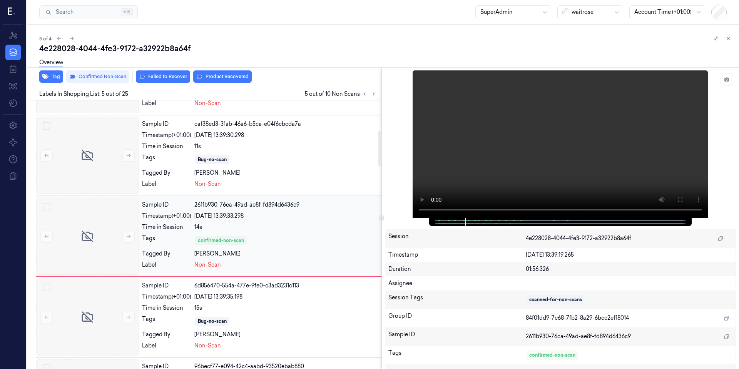
scroll to position [229, 0]
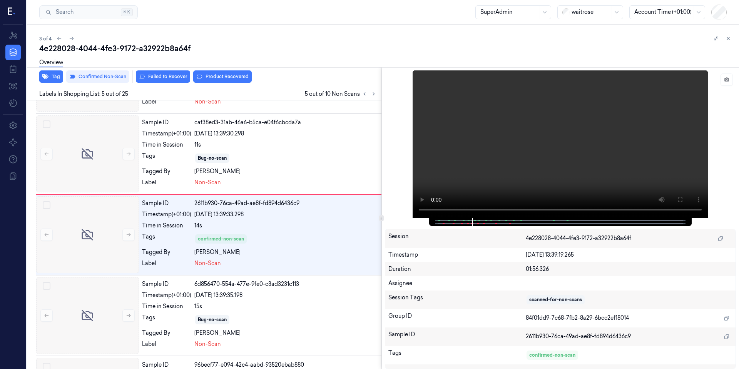
click at [129, 56] on div "Overview" at bounding box center [385, 64] width 693 height 20
click at [132, 51] on div "4e228028-4044-4fe3-9172-a32922b8a64f" at bounding box center [385, 48] width 693 height 11
copy div "9172"
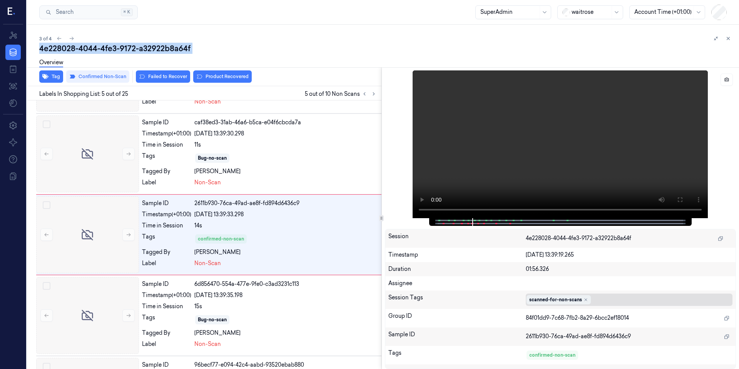
click at [541, 299] on div "scanned-for-non-scans" at bounding box center [555, 299] width 53 height 7
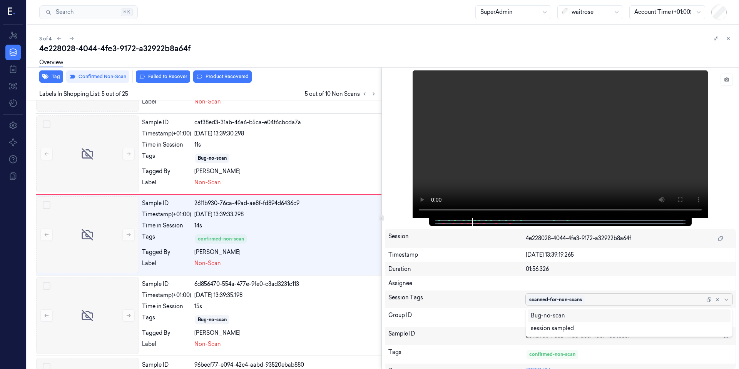
click at [482, 299] on div "Session Tags" at bounding box center [457, 300] width 138 height 12
click at [173, 46] on div "4e228028-4044-4fe3-9172-a32922b8a64f" at bounding box center [385, 48] width 693 height 11
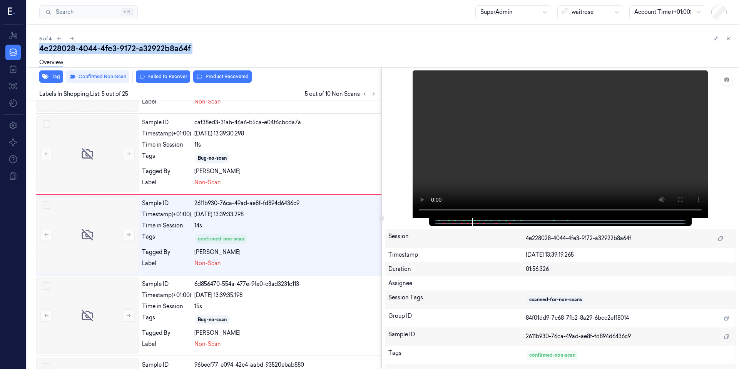
click at [173, 46] on div "4e228028-4044-4fe3-9172-a32922b8a64f" at bounding box center [385, 48] width 693 height 11
